Goal: Task Accomplishment & Management: Manage account settings

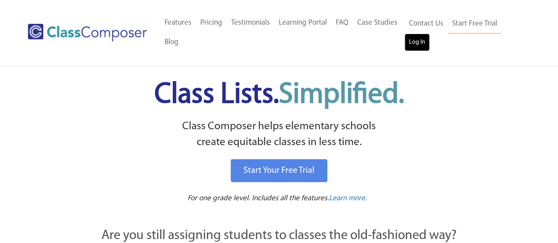
click at [427, 42] on link "Log In" at bounding box center [417, 43] width 25 height 18
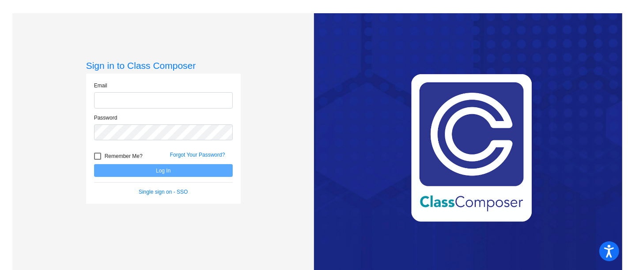
type input "[EMAIL_ADDRESS][DOMAIN_NAME]"
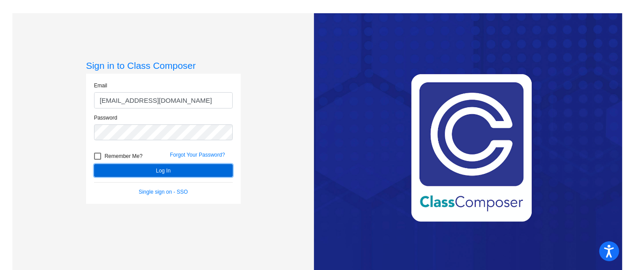
click at [131, 167] on button "Log In" at bounding box center [163, 170] width 139 height 13
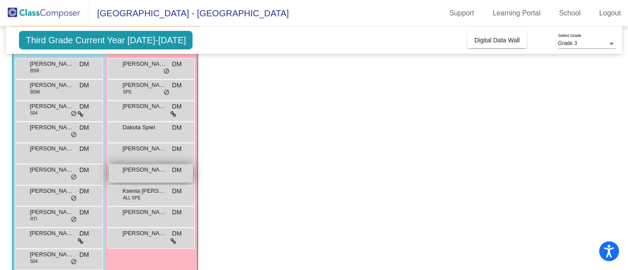
scroll to position [96, 0]
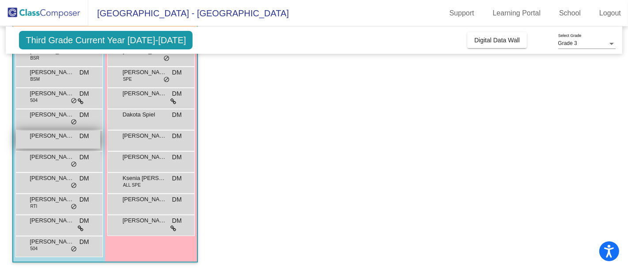
click at [39, 143] on div "[PERSON_NAME] [PERSON_NAME] lock do_not_disturb_alt" at bounding box center [58, 140] width 84 height 18
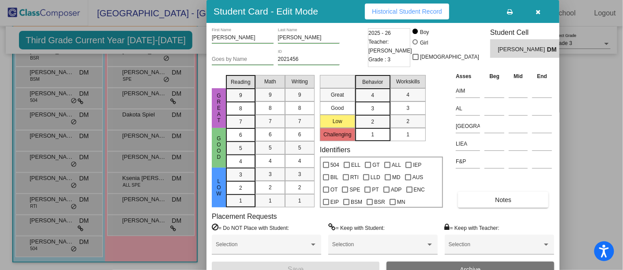
drag, startPoint x: 584, startPoint y: 102, endPoint x: 597, endPoint y: 117, distance: 20.4
click at [584, 123] on div at bounding box center [311, 135] width 623 height 270
